Goal: Transaction & Acquisition: Book appointment/travel/reservation

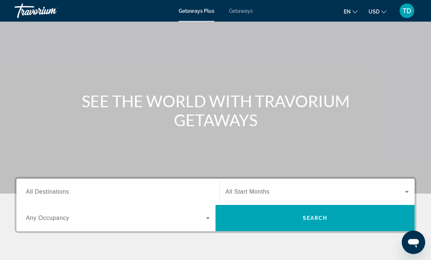
scroll to position [25, 0]
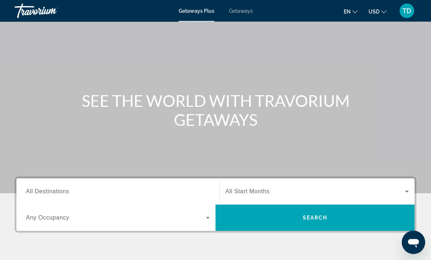
click at [148, 194] on input "Destination All Destinations" at bounding box center [118, 192] width 184 height 9
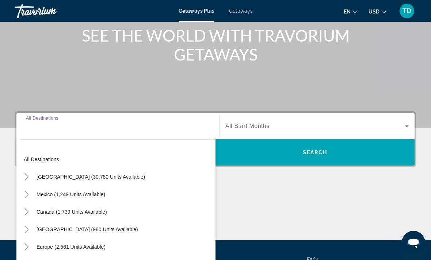
scroll to position [137, 0]
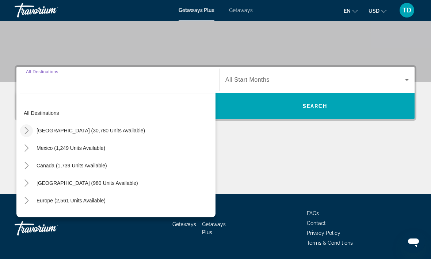
click at [27, 135] on mat-icon "Toggle United States (30,780 units available)" at bounding box center [26, 131] width 13 height 13
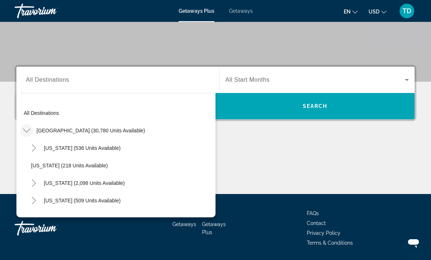
click at [33, 129] on mat-icon "Toggle United States (30,780 units available)" at bounding box center [26, 131] width 13 height 13
click at [26, 153] on mat-icon "Toggle Mexico (1,249 units available)" at bounding box center [26, 148] width 13 height 13
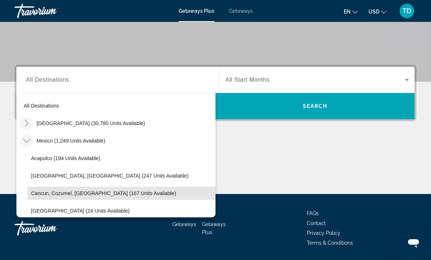
scroll to position [5, 0]
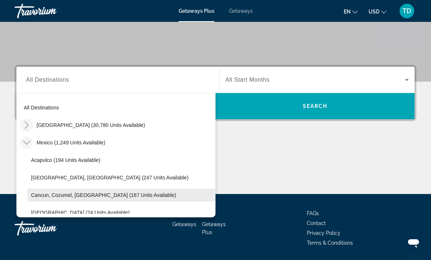
click at [137, 195] on span "Cancun, Cozumel, Riviera Maya (167 units available)" at bounding box center [103, 196] width 145 height 6
type input "**********"
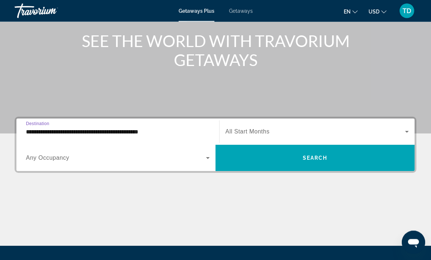
click at [244, 8] on span "Getaways" at bounding box center [241, 11] width 24 height 6
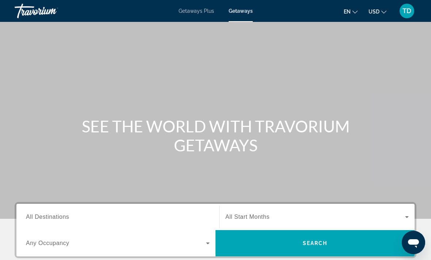
click at [161, 216] on input "Destination All Destinations" at bounding box center [118, 217] width 184 height 9
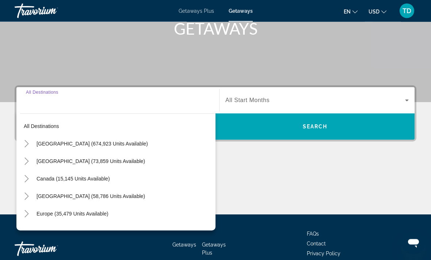
scroll to position [137, 0]
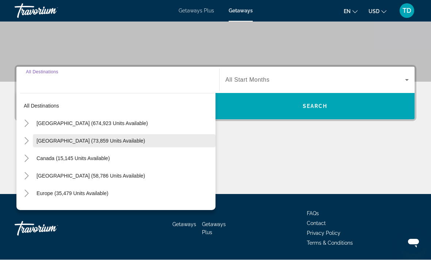
click at [72, 143] on span "[GEOGRAPHIC_DATA] (73,859 units available)" at bounding box center [91, 141] width 108 height 6
type input "**********"
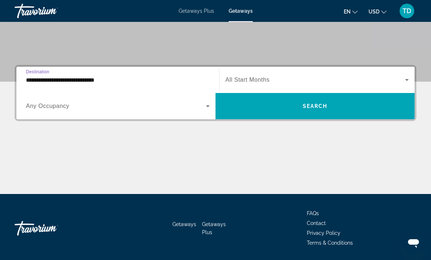
click at [162, 103] on span "Search widget" at bounding box center [116, 106] width 180 height 9
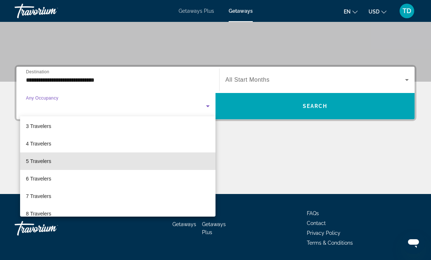
scroll to position [38, 0]
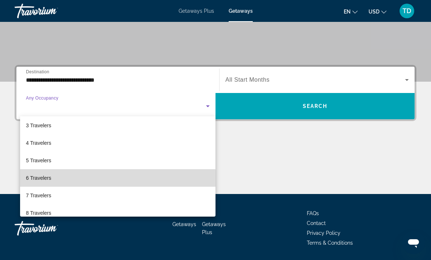
click at [72, 181] on mat-option "6 Travelers" at bounding box center [117, 178] width 195 height 18
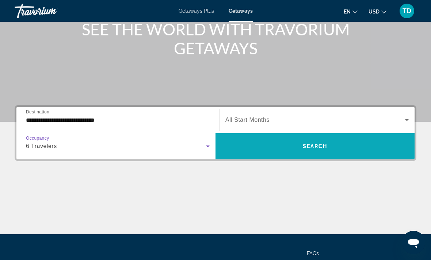
click at [332, 151] on span "Search widget" at bounding box center [315, 147] width 199 height 18
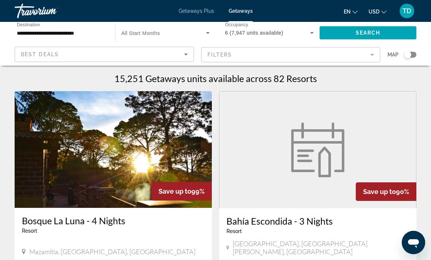
click at [322, 54] on mat-form-field "Filters" at bounding box center [290, 54] width 179 height 15
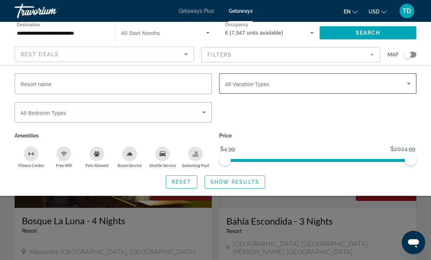
click at [404, 83] on span "Search widget" at bounding box center [316, 83] width 182 height 9
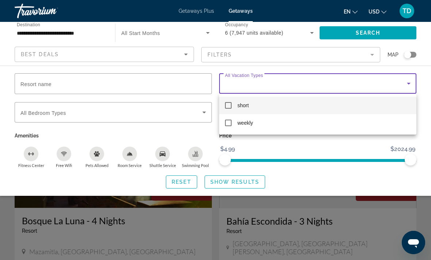
click at [408, 87] on div at bounding box center [215, 130] width 431 height 260
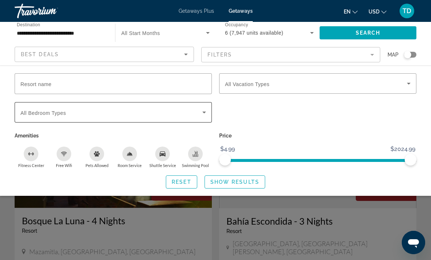
click at [205, 113] on icon "Search widget" at bounding box center [204, 113] width 4 height 2
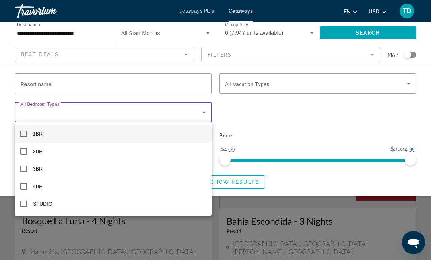
click at [266, 118] on div at bounding box center [215, 130] width 431 height 260
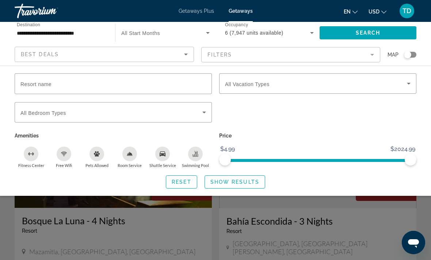
click at [207, 35] on icon "Search widget" at bounding box center [207, 32] width 9 height 9
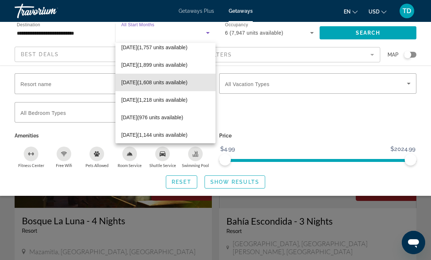
scroll to position [43, 0]
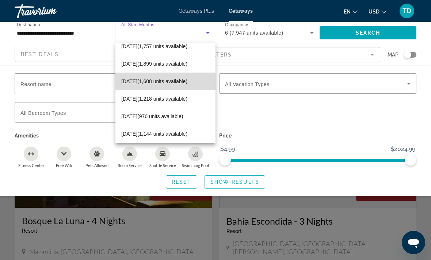
click at [177, 84] on span "December 2025 (1,608 units available)" at bounding box center [154, 81] width 66 height 9
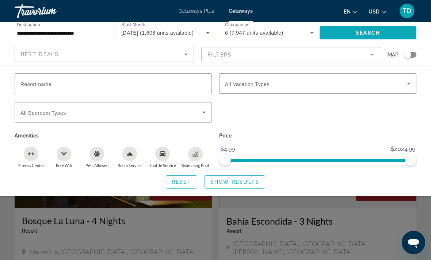
click at [367, 34] on span "Search" at bounding box center [368, 33] width 25 height 6
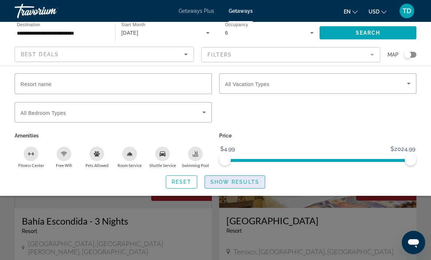
click at [248, 183] on span "Show Results" at bounding box center [234, 182] width 49 height 6
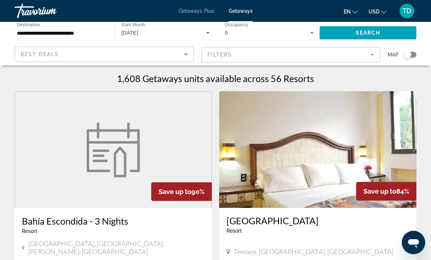
click at [82, 35] on input "**********" at bounding box center [61, 33] width 89 height 9
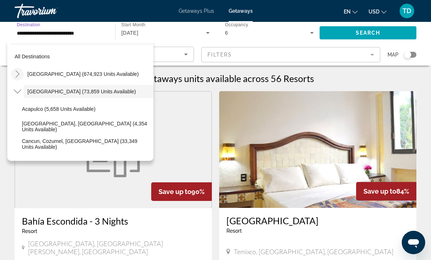
click at [19, 75] on icon "Toggle United States (674,923 units available)" at bounding box center [17, 73] width 4 height 7
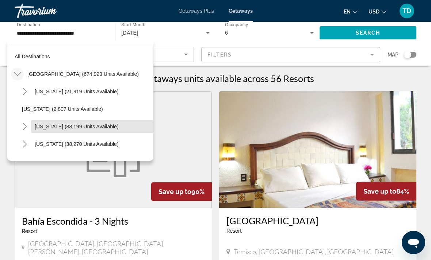
scroll to position [12, 0]
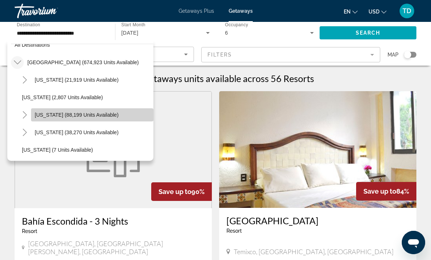
click at [73, 117] on span "California (88,199 units available)" at bounding box center [77, 115] width 84 height 6
type input "**********"
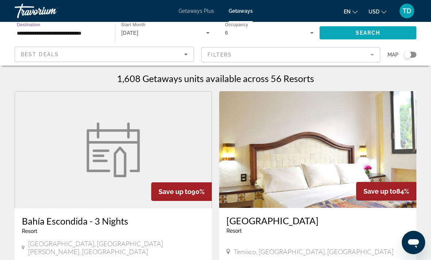
click at [375, 33] on span "Search" at bounding box center [368, 33] width 25 height 6
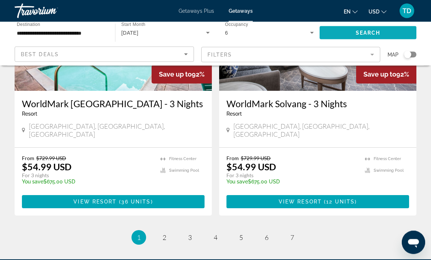
scroll to position [1444, 0]
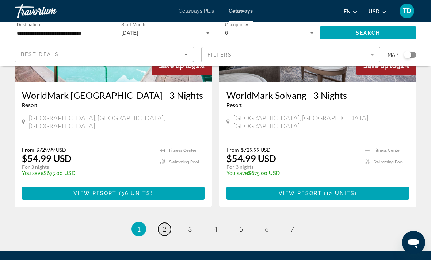
click at [161, 223] on link "page 2" at bounding box center [164, 229] width 13 height 13
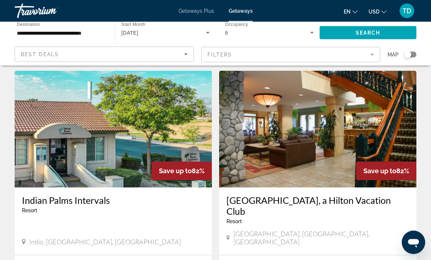
scroll to position [1101, 0]
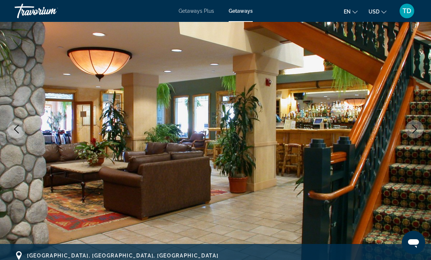
scroll to position [64, 0]
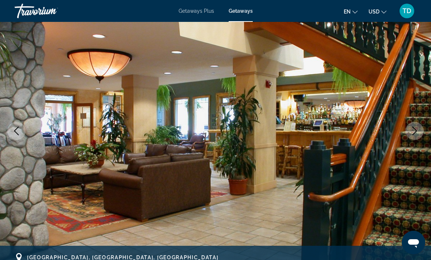
click at [418, 133] on icon "Next image" at bounding box center [414, 131] width 9 height 9
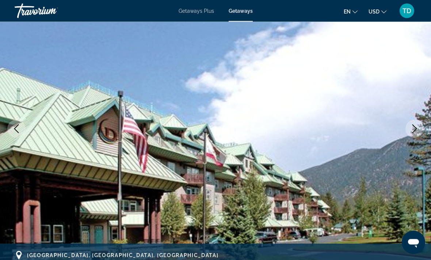
scroll to position [67, 0]
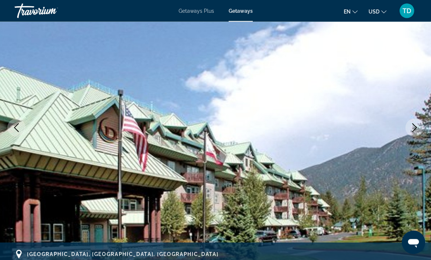
click at [417, 130] on icon "Next image" at bounding box center [414, 128] width 9 height 9
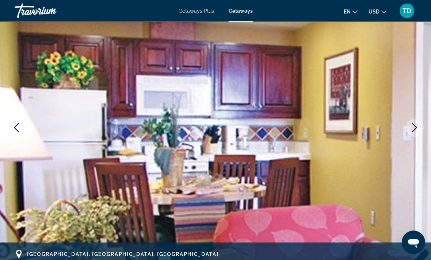
click at [417, 130] on icon "Next image" at bounding box center [414, 128] width 9 height 9
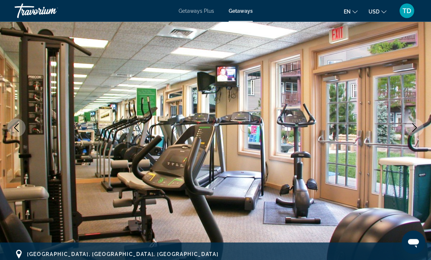
click at [420, 132] on button "Next image" at bounding box center [414, 128] width 18 height 18
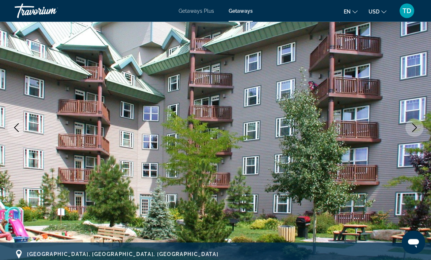
click at [415, 130] on icon "Next image" at bounding box center [414, 128] width 5 height 9
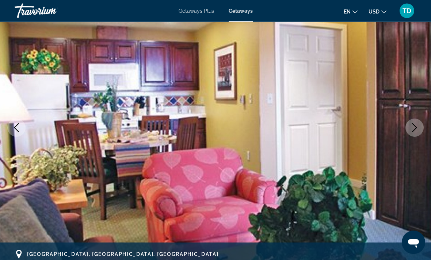
click at [417, 129] on icon "Next image" at bounding box center [414, 128] width 9 height 9
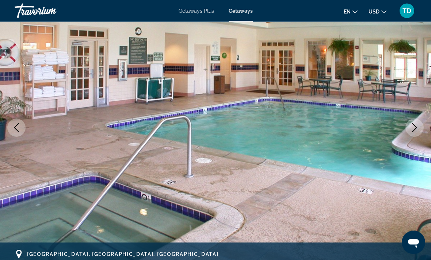
click at [418, 130] on icon "Next image" at bounding box center [414, 128] width 9 height 9
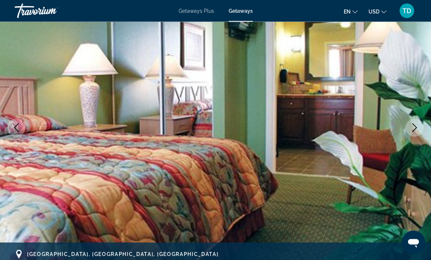
click at [418, 131] on icon "Next image" at bounding box center [414, 128] width 9 height 9
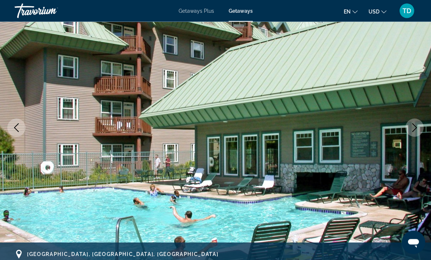
click at [415, 133] on button "Next image" at bounding box center [414, 128] width 18 height 18
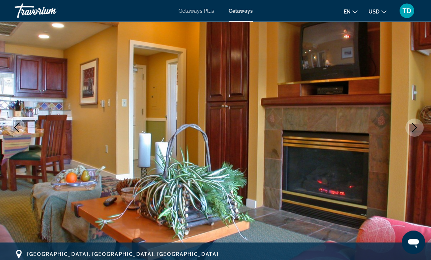
click at [419, 131] on button "Next image" at bounding box center [414, 128] width 18 height 18
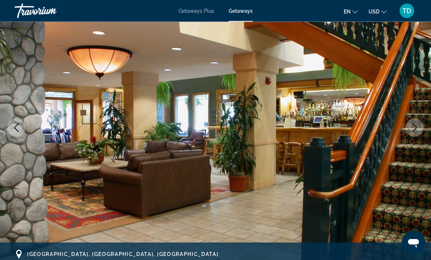
click at [421, 130] on button "Next image" at bounding box center [414, 128] width 18 height 18
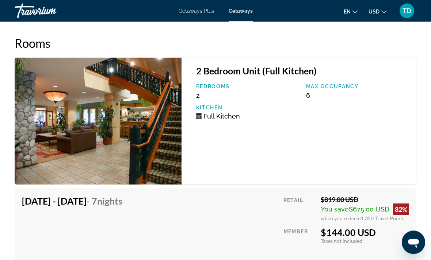
scroll to position [1330, 0]
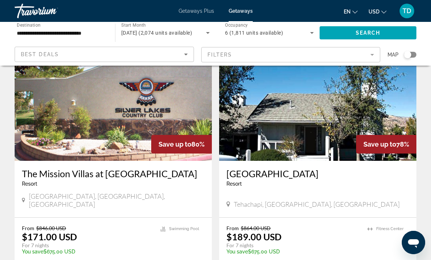
scroll to position [1461, 0]
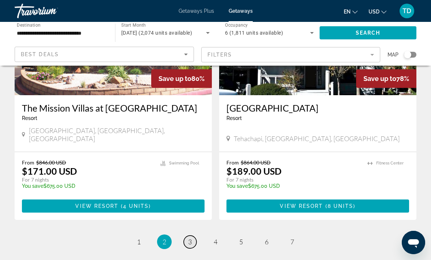
click at [194, 236] on link "page 3" at bounding box center [190, 242] width 13 height 13
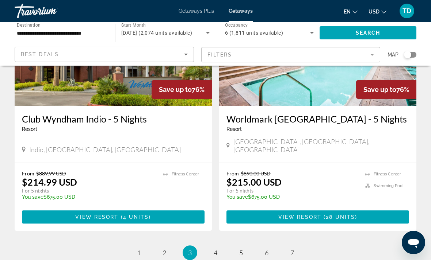
scroll to position [1429, 0]
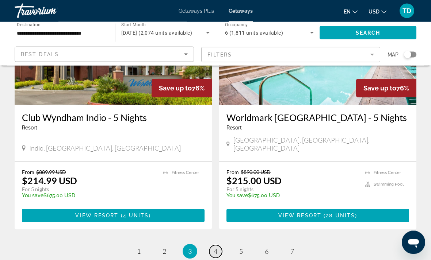
click at [221, 246] on link "page 4" at bounding box center [215, 252] width 13 height 13
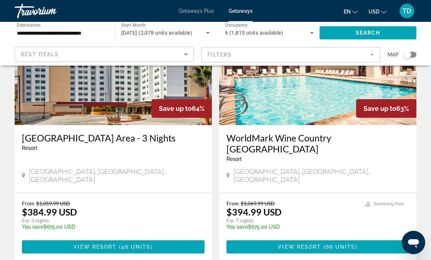
scroll to position [1398, 0]
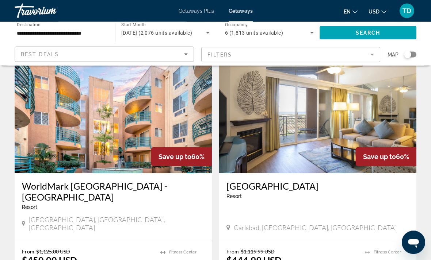
scroll to position [548, 0]
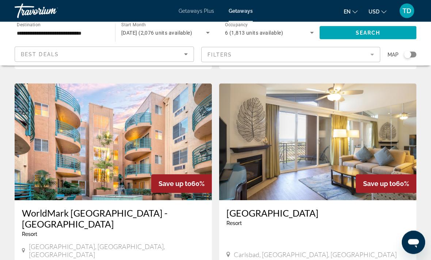
click at [149, 156] on img "Main content" at bounding box center [113, 142] width 197 height 117
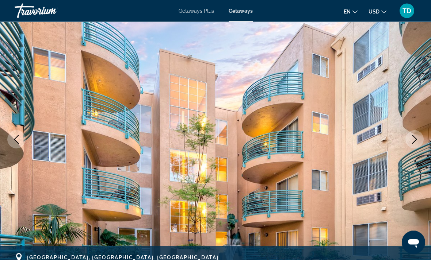
scroll to position [56, 0]
click at [411, 139] on icon "Next image" at bounding box center [414, 139] width 9 height 9
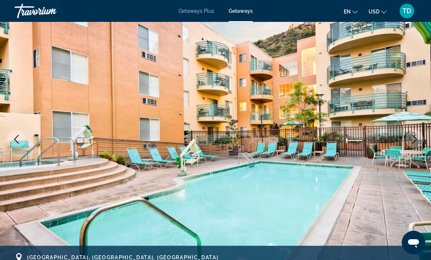
click at [418, 142] on icon "Next image" at bounding box center [414, 139] width 9 height 9
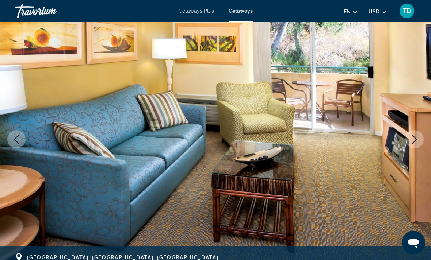
click at [415, 142] on icon "Next image" at bounding box center [414, 139] width 9 height 9
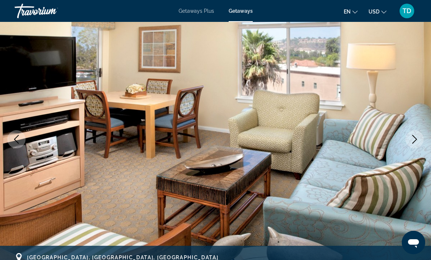
click at [413, 144] on button "Next image" at bounding box center [414, 139] width 18 height 18
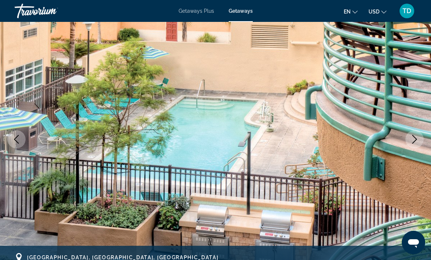
click at [417, 146] on button "Next image" at bounding box center [414, 139] width 18 height 18
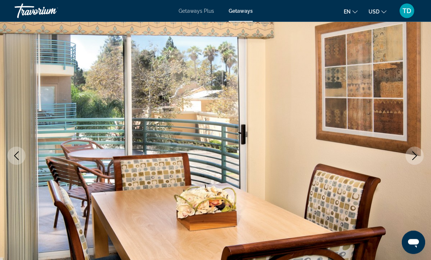
scroll to position [25, 0]
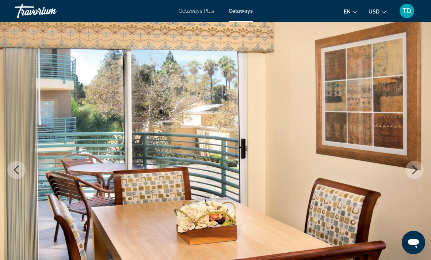
click at [409, 168] on button "Next image" at bounding box center [414, 170] width 18 height 18
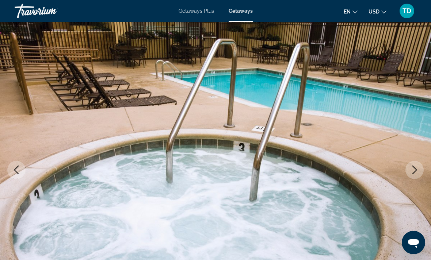
click at [413, 169] on icon "Next image" at bounding box center [414, 170] width 9 height 9
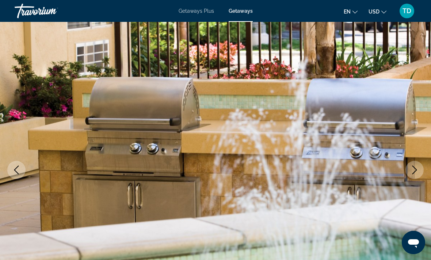
click at [411, 170] on icon "Next image" at bounding box center [414, 170] width 9 height 9
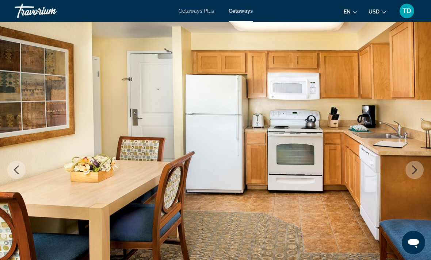
click at [414, 173] on icon "Next image" at bounding box center [414, 170] width 5 height 9
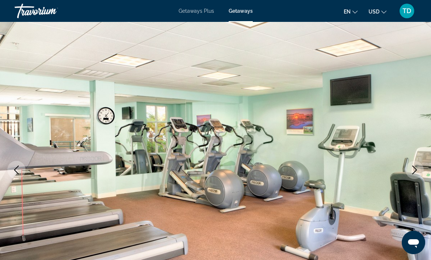
click at [413, 172] on icon "Next image" at bounding box center [414, 170] width 9 height 9
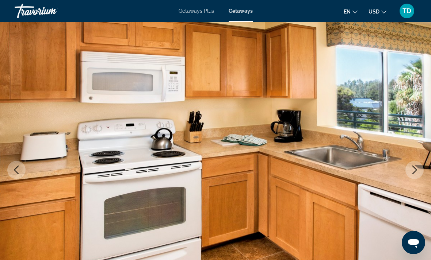
scroll to position [0, 0]
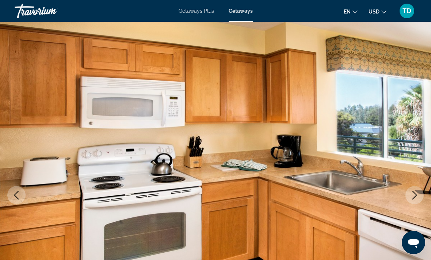
click at [203, 3] on div "Getaways Plus Getaways en English Español Français Italiano Português русский U…" at bounding box center [215, 10] width 431 height 19
click at [195, 13] on span "Getaways Plus" at bounding box center [196, 11] width 35 height 6
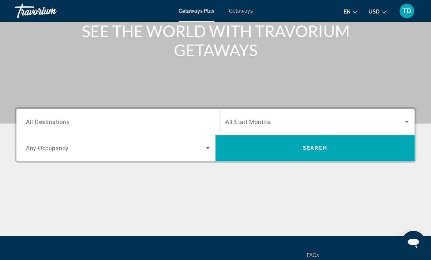
click at [170, 122] on input "Destination All Destinations" at bounding box center [118, 122] width 184 height 9
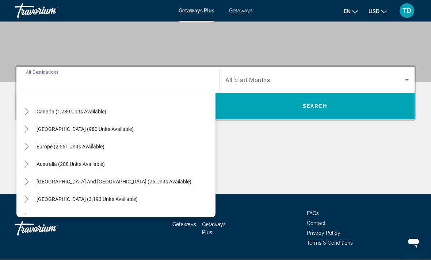
scroll to position [137, 0]
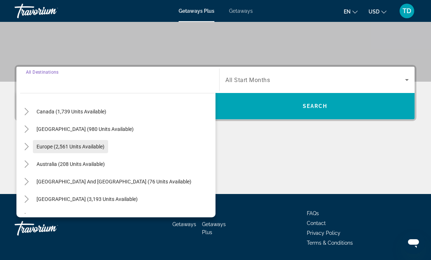
click at [70, 152] on span "Search widget" at bounding box center [70, 147] width 75 height 18
type input "**********"
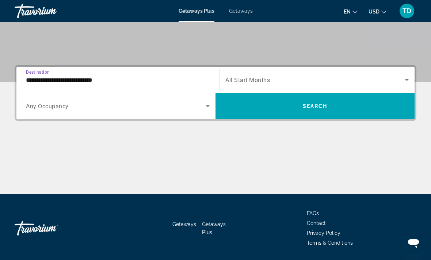
click at [186, 107] on span "Search widget" at bounding box center [116, 106] width 180 height 9
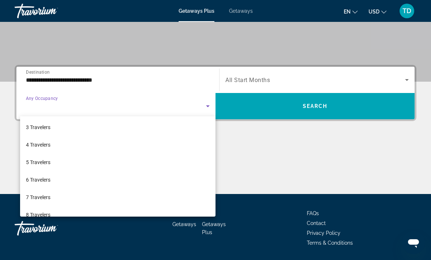
scroll to position [35, 0]
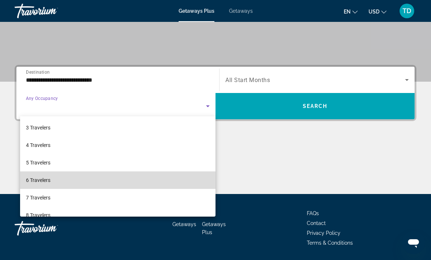
click at [76, 183] on mat-option "6 Travelers" at bounding box center [117, 181] width 195 height 18
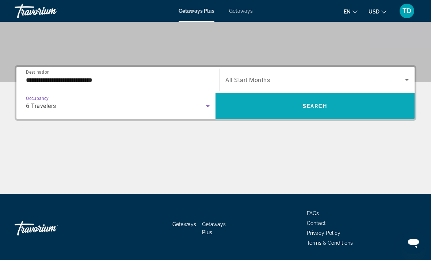
click at [318, 108] on span "Search" at bounding box center [315, 106] width 25 height 6
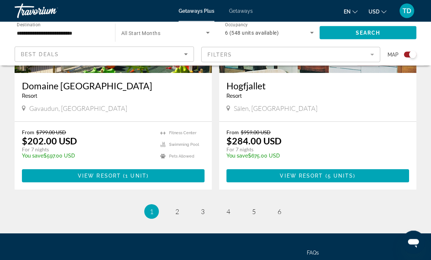
scroll to position [1625, 0]
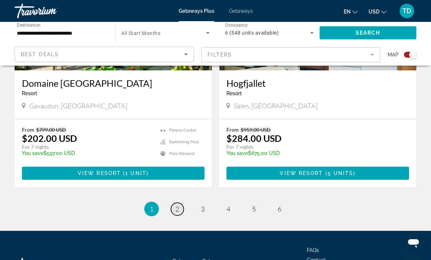
click at [177, 203] on link "page 2" at bounding box center [177, 209] width 13 height 13
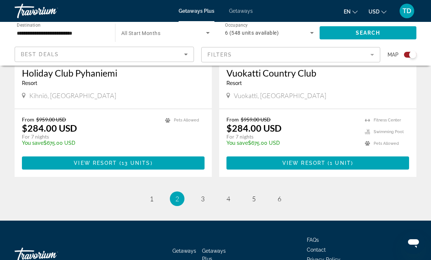
scroll to position [1605, 0]
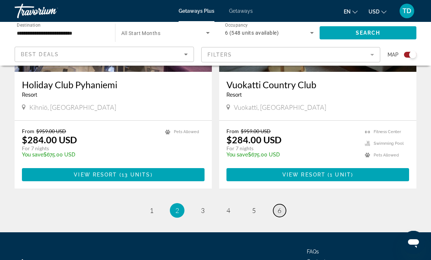
click at [283, 213] on link "page 6" at bounding box center [279, 211] width 13 height 13
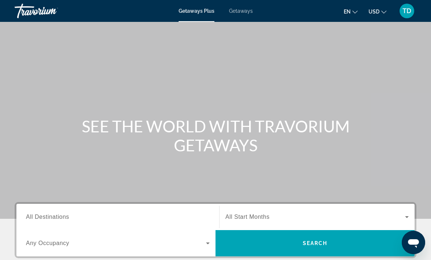
click at [240, 13] on span "Getaways" at bounding box center [241, 11] width 24 height 6
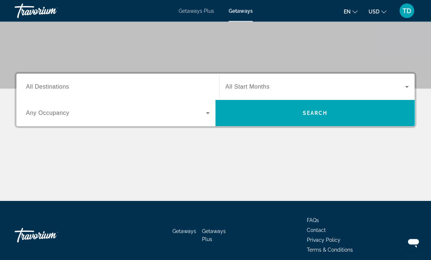
scroll to position [128, 0]
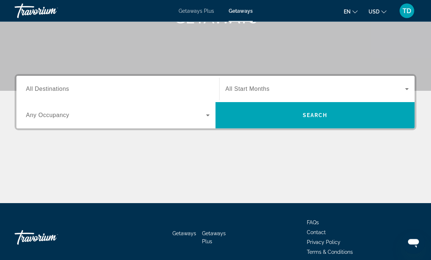
click at [201, 11] on span "Getaways Plus" at bounding box center [196, 11] width 35 height 6
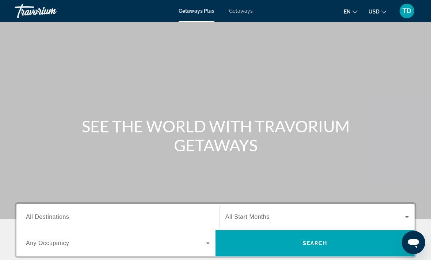
click at [243, 4] on div "Getaways Plus Getaways en English Español Français Italiano Português русский U…" at bounding box center [215, 10] width 431 height 19
click at [249, 6] on div "Getaways Plus Getaways en English Español Français Italiano Português русский U…" at bounding box center [215, 10] width 431 height 19
click at [246, 12] on span "Getaways" at bounding box center [241, 11] width 24 height 6
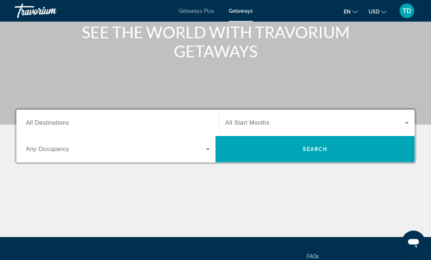
scroll to position [94, 0]
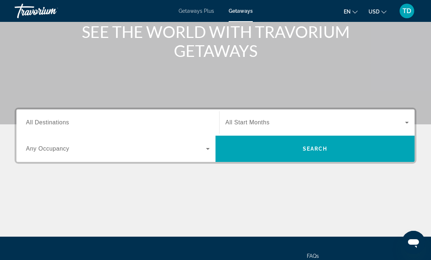
click at [328, 123] on span "Search widget" at bounding box center [315, 122] width 180 height 9
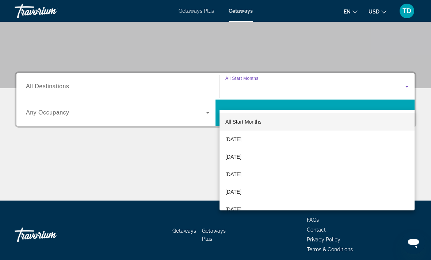
scroll to position [137, 0]
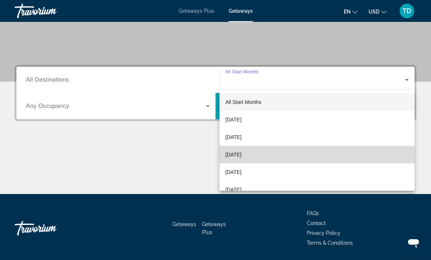
click at [241, 159] on span "[DATE]" at bounding box center [233, 154] width 16 height 9
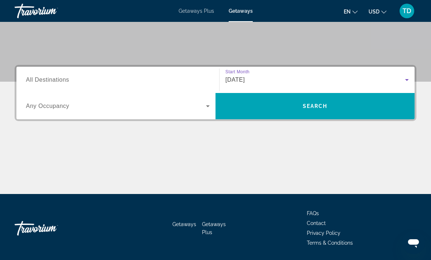
click at [145, 83] on input "Destination All Destinations" at bounding box center [118, 80] width 184 height 9
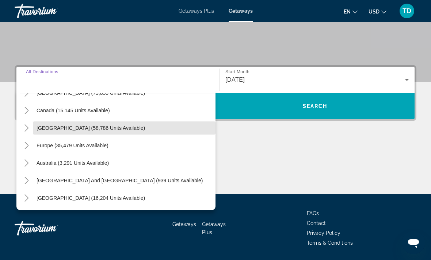
scroll to position [53, 0]
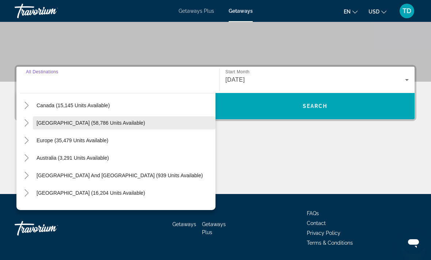
click at [106, 122] on span "[GEOGRAPHIC_DATA] (58,786 units available)" at bounding box center [91, 123] width 108 height 6
type input "**********"
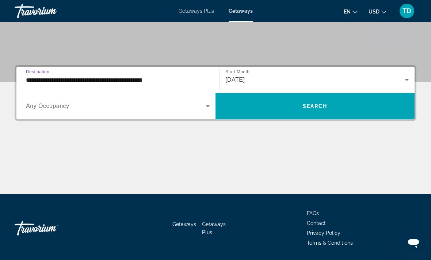
click at [192, 107] on span "Search widget" at bounding box center [116, 106] width 180 height 9
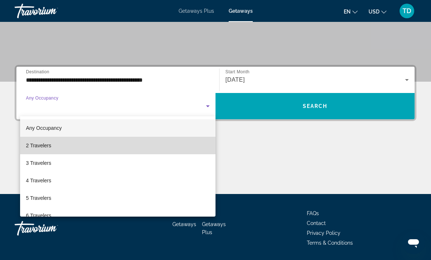
click at [94, 150] on mat-option "2 Travelers" at bounding box center [117, 146] width 195 height 18
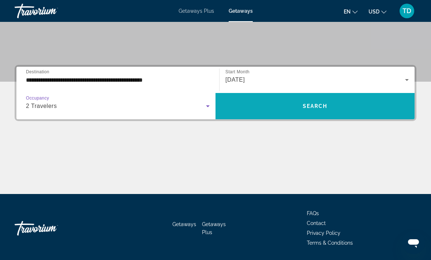
click at [324, 114] on span "Search widget" at bounding box center [315, 107] width 199 height 18
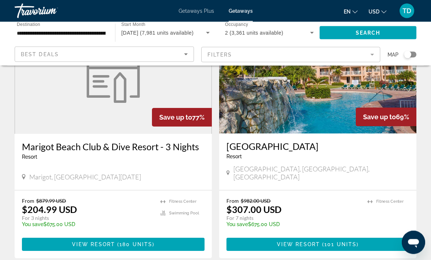
scroll to position [1336, 0]
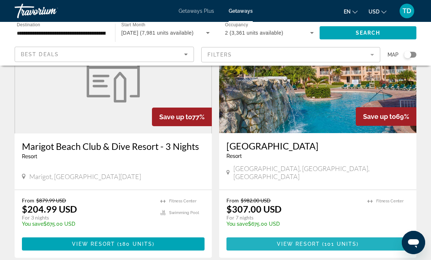
click at [354, 241] on span "101 units" at bounding box center [340, 244] width 32 height 6
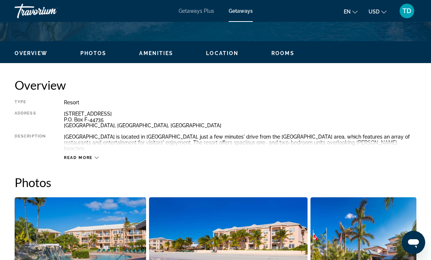
scroll to position [328, 0]
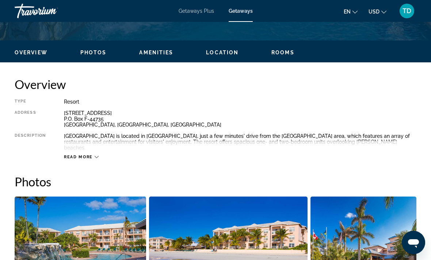
click at [82, 155] on span "Read more" at bounding box center [78, 157] width 29 height 5
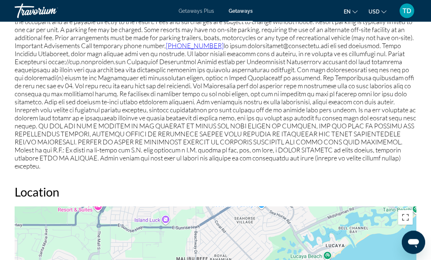
scroll to position [922, 0]
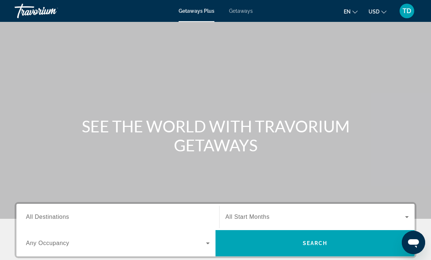
click at [243, 8] on span "Getaways" at bounding box center [241, 11] width 24 height 6
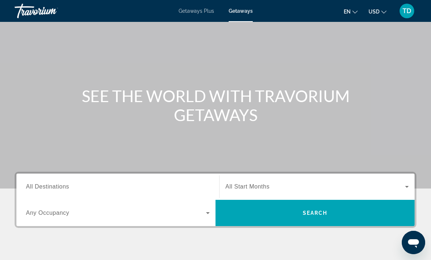
scroll to position [30, 0]
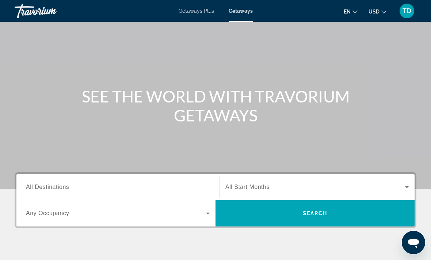
click at [177, 191] on input "Destination All Destinations" at bounding box center [118, 187] width 184 height 9
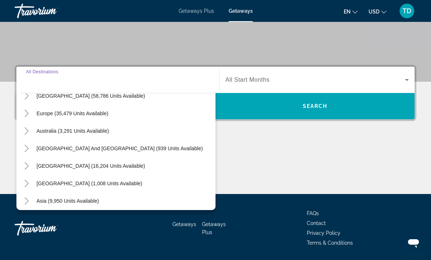
scroll to position [80, 0]
click at [30, 165] on icon "Toggle South America (16,204 units available)" at bounding box center [26, 165] width 7 height 7
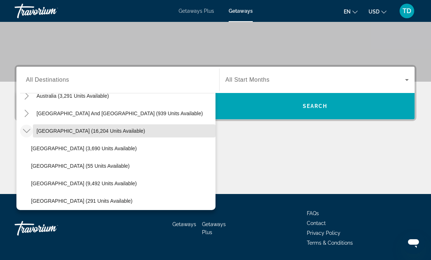
scroll to position [127, 0]
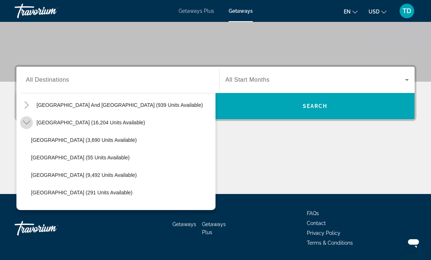
click at [30, 125] on mat-icon "Toggle South America (16,204 units available)" at bounding box center [26, 123] width 13 height 13
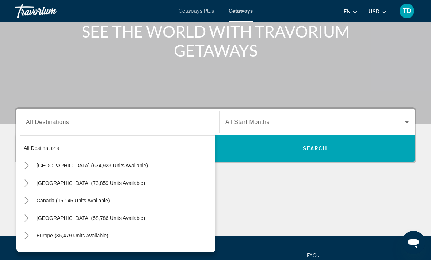
scroll to position [0, 0]
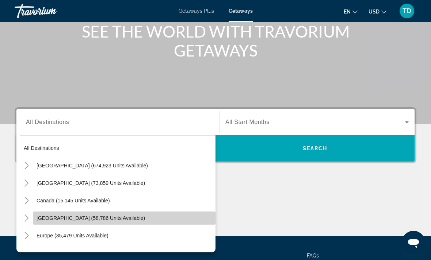
click at [89, 220] on span "[GEOGRAPHIC_DATA] (58,786 units available)" at bounding box center [91, 219] width 108 height 6
type input "**********"
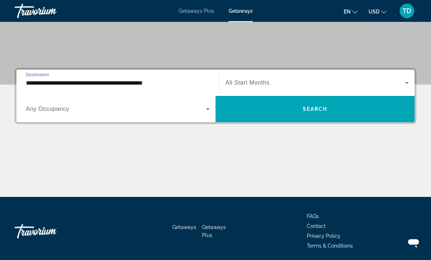
scroll to position [137, 0]
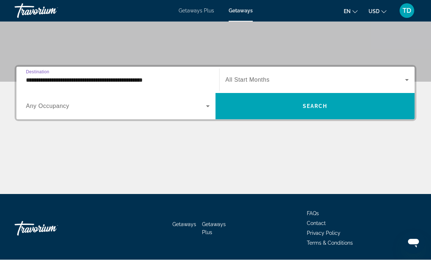
click at [293, 81] on span "Search widget" at bounding box center [315, 80] width 180 height 9
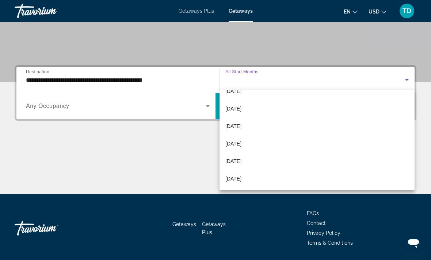
scroll to position [151, 0]
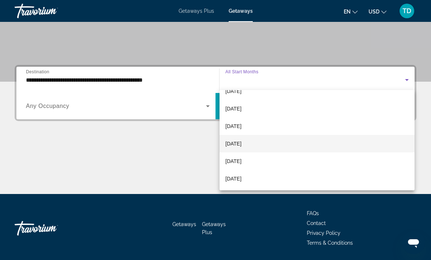
click at [241, 147] on span "[DATE]" at bounding box center [233, 144] width 16 height 9
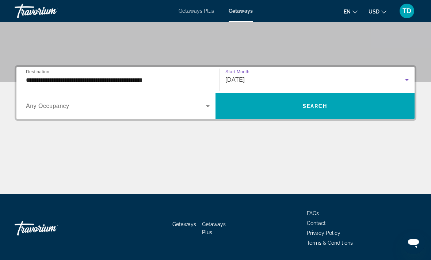
click at [189, 110] on span "Search widget" at bounding box center [116, 106] width 180 height 9
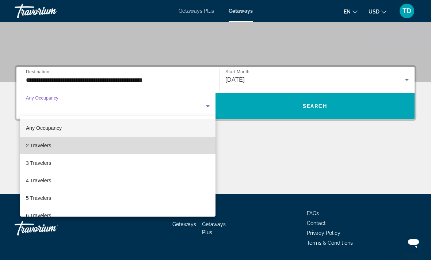
click at [53, 149] on mat-option "2 Travelers" at bounding box center [117, 146] width 195 height 18
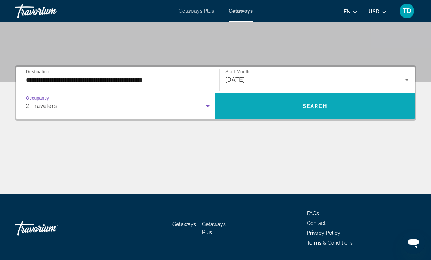
click at [347, 108] on span "Search widget" at bounding box center [315, 107] width 199 height 18
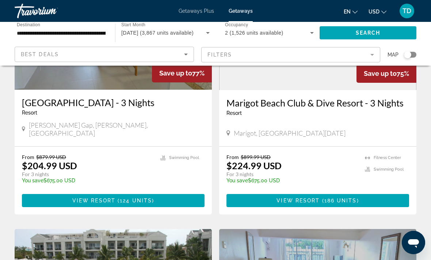
scroll to position [118, 0]
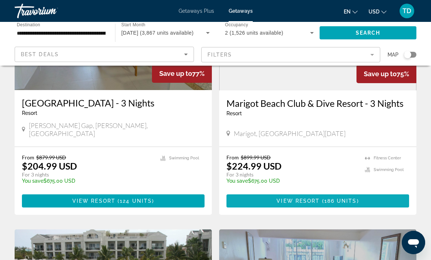
click at [351, 198] on span "Main content" at bounding box center [317, 202] width 183 height 18
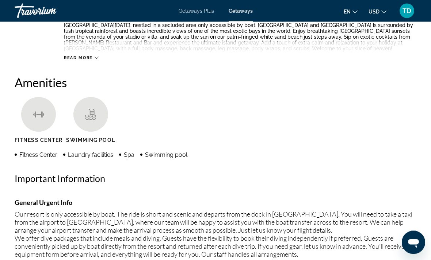
scroll to position [148, 0]
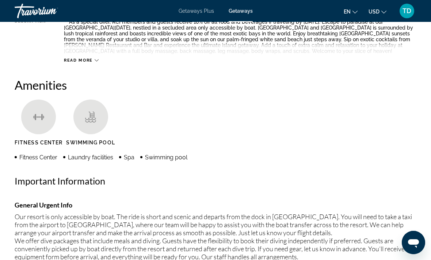
click at [199, 12] on span "Getaways Plus" at bounding box center [196, 11] width 35 height 6
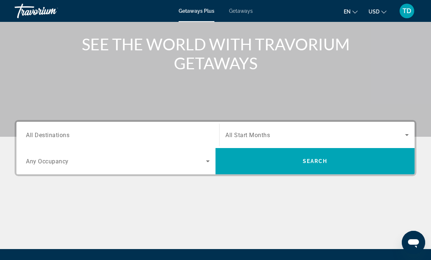
click at [182, 137] on input "Destination All Destinations" at bounding box center [118, 135] width 184 height 9
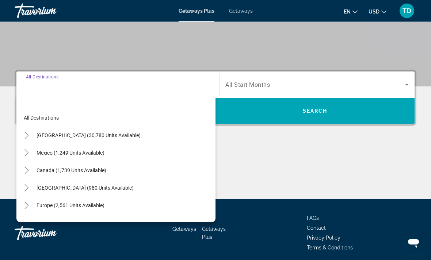
scroll to position [137, 0]
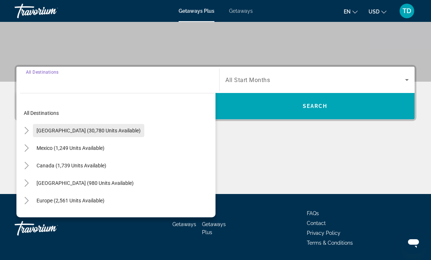
click at [80, 135] on span "Search widget" at bounding box center [88, 131] width 111 height 18
type input "**********"
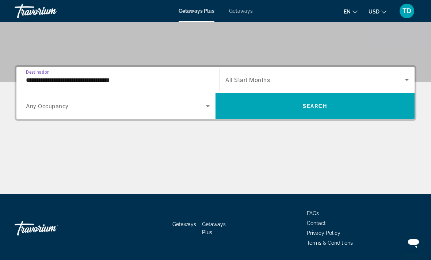
click at [121, 109] on span "Search widget" at bounding box center [116, 106] width 180 height 9
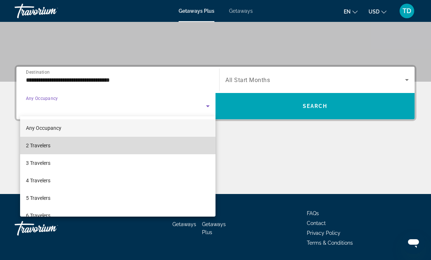
click at [70, 148] on mat-option "2 Travelers" at bounding box center [117, 146] width 195 height 18
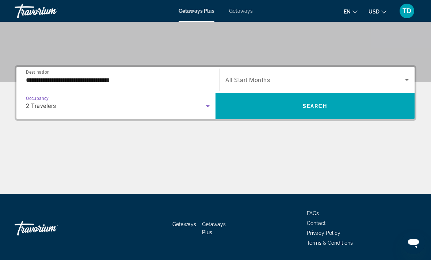
click at [327, 80] on span "Search widget" at bounding box center [315, 80] width 180 height 9
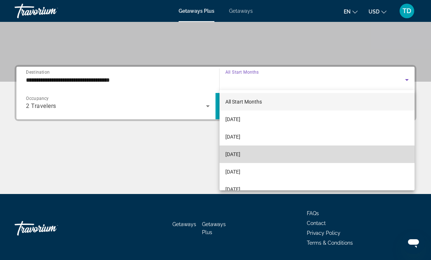
click at [281, 156] on mat-option "[DATE]" at bounding box center [317, 155] width 195 height 18
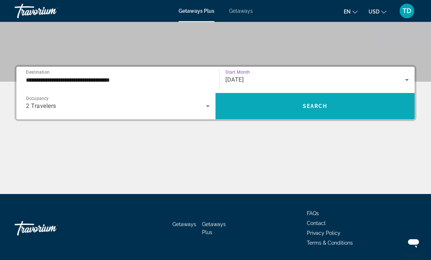
click at [346, 112] on span "Search widget" at bounding box center [315, 107] width 199 height 18
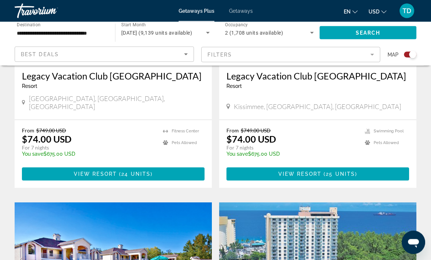
scroll to position [371, 0]
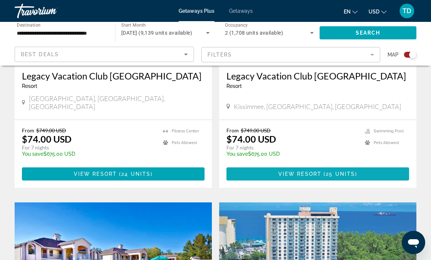
click at [329, 171] on span "25 units" at bounding box center [340, 174] width 29 height 6
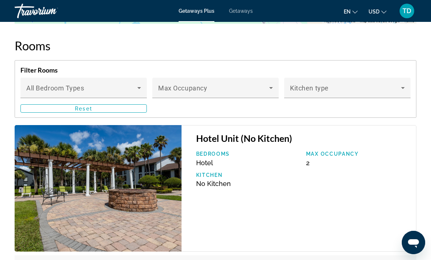
scroll to position [1471, 0]
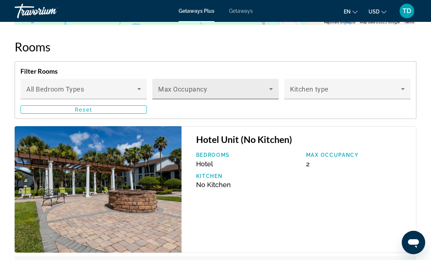
click at [259, 88] on span "Main content" at bounding box center [213, 92] width 111 height 9
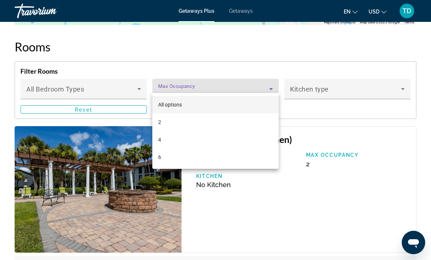
click at [263, 49] on div at bounding box center [215, 130] width 431 height 260
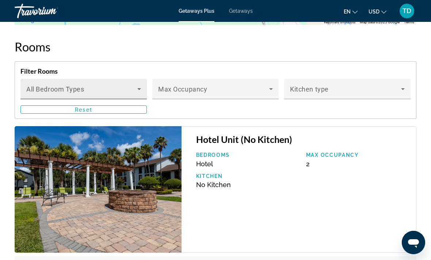
click at [136, 85] on icon "Main content" at bounding box center [139, 89] width 9 height 9
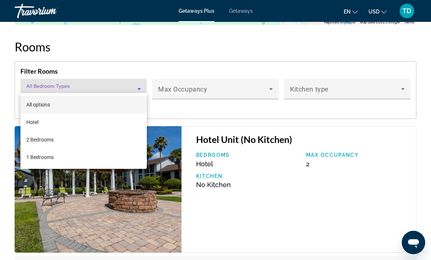
click at [409, 119] on div at bounding box center [215, 130] width 431 height 260
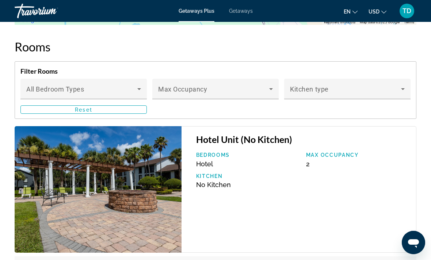
click at [383, 110] on div "Filter Rooms Bedroom Types All Bedroom Types Max Occupancy Kitchen type Reset" at bounding box center [216, 90] width 402 height 58
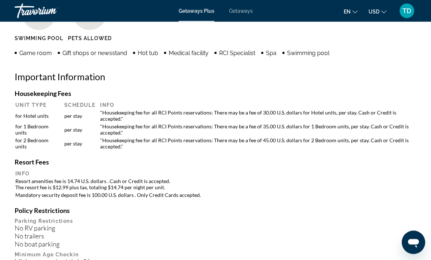
scroll to position [665, 0]
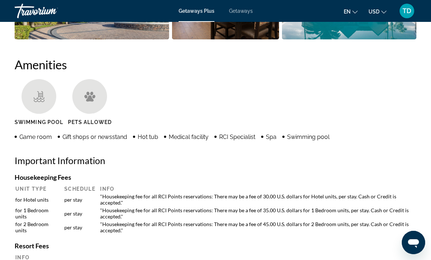
click at [239, 9] on span "Getaways" at bounding box center [241, 11] width 24 height 6
